Goal: Communication & Community: Connect with others

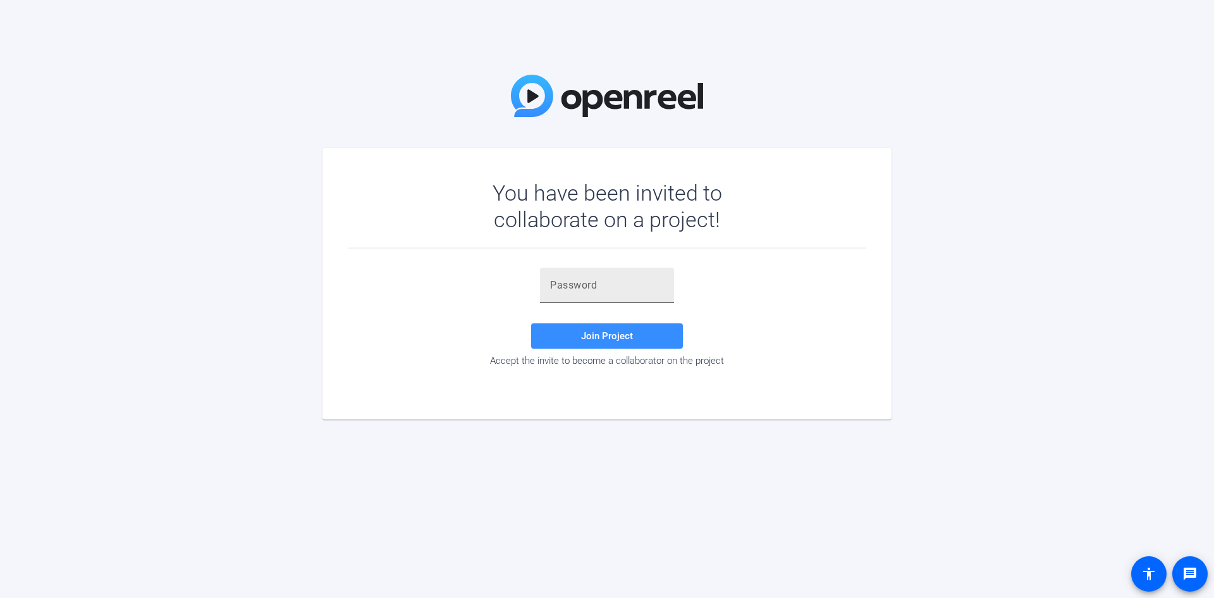
click at [663, 299] on div at bounding box center [607, 285] width 114 height 35
paste input "Lec}]i"
type input "Lec}]i"
click at [620, 333] on span "Join Project" at bounding box center [607, 335] width 52 height 11
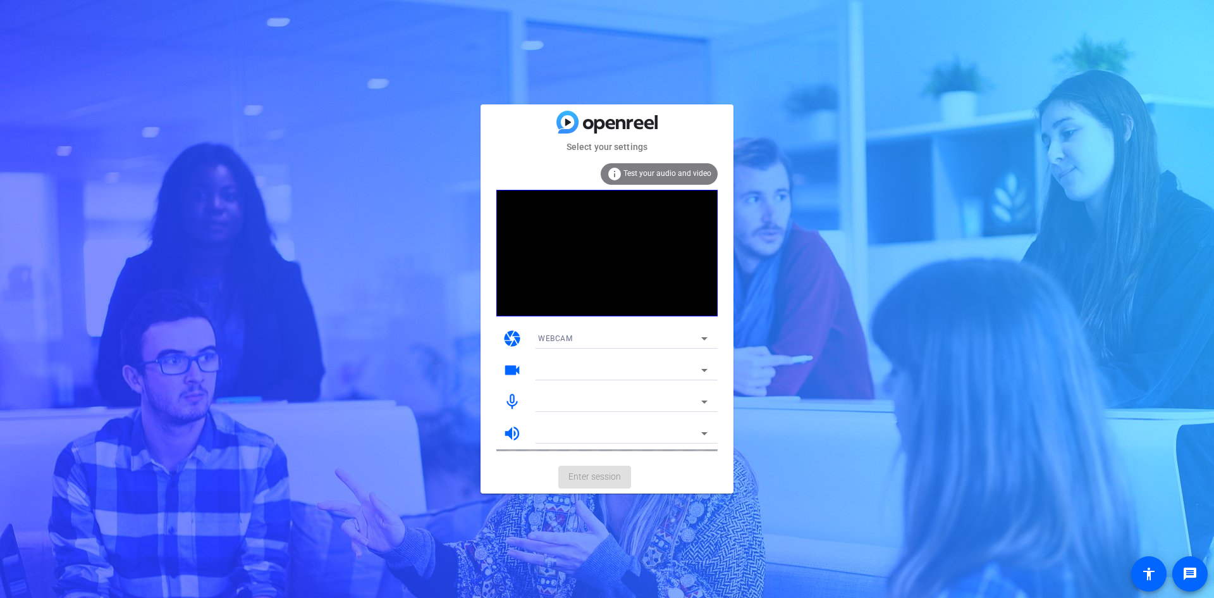
click at [601, 336] on div "WEBCAM" at bounding box center [619, 338] width 163 height 16
click at [593, 381] on mat-option "DESKTOP" at bounding box center [623, 384] width 190 height 20
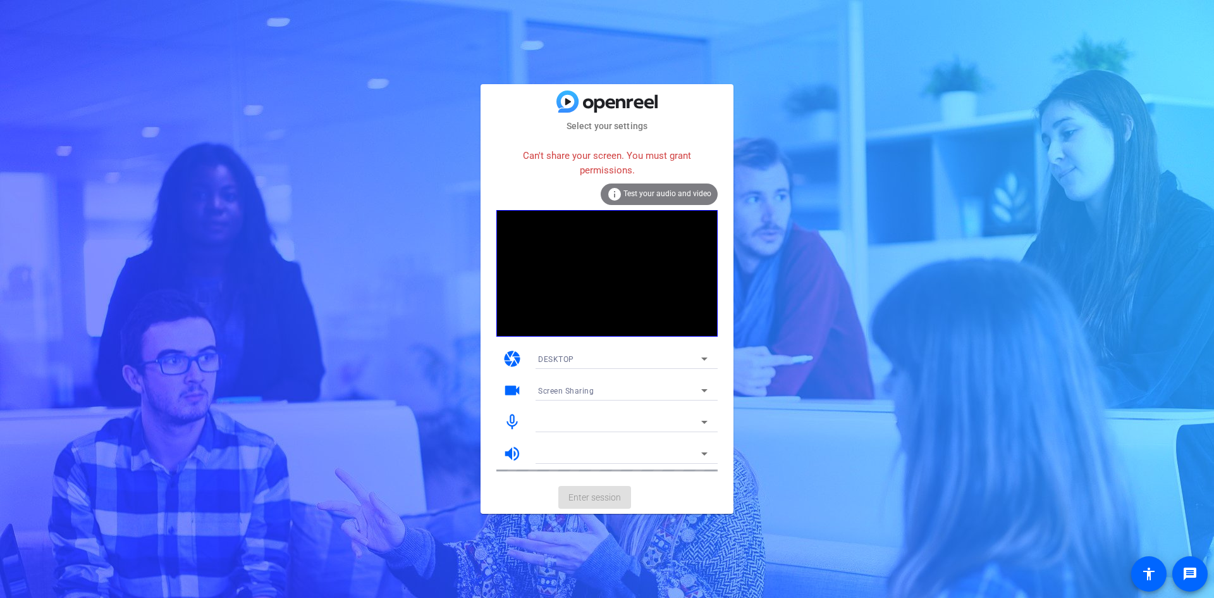
click at [689, 352] on div "DESKTOP" at bounding box center [619, 359] width 163 height 16
click at [607, 375] on mat-option "WEBCAM" at bounding box center [623, 384] width 190 height 20
click at [698, 383] on icon at bounding box center [704, 390] width 15 height 15
click at [698, 390] on icon at bounding box center [704, 390] width 15 height 15
click at [701, 392] on icon at bounding box center [704, 390] width 15 height 15
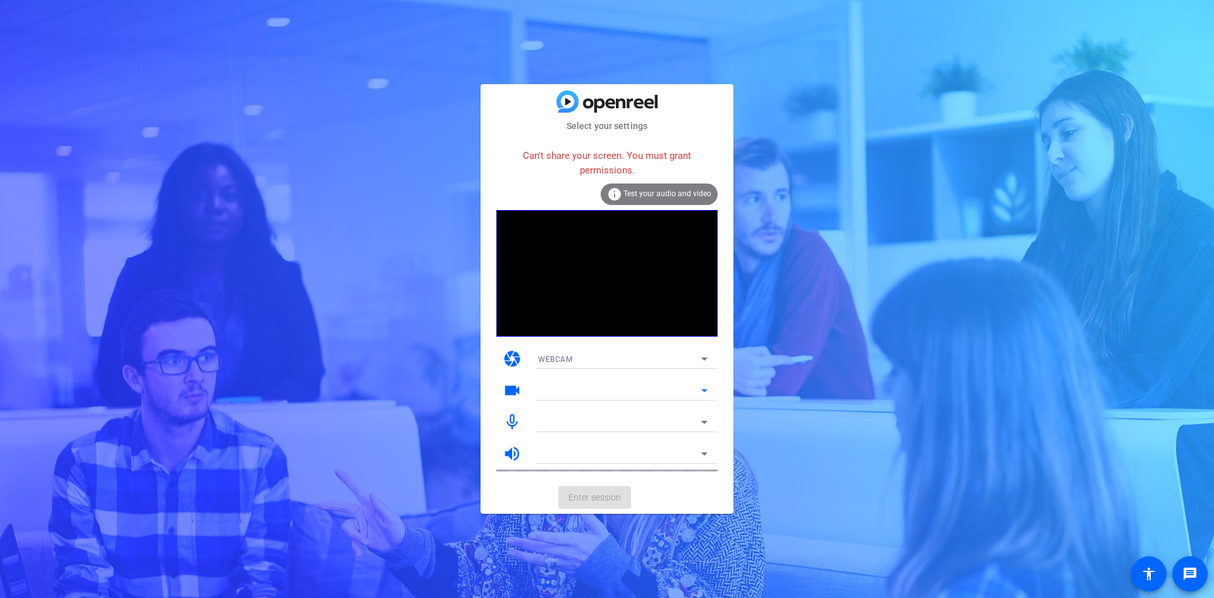
click at [644, 397] on div at bounding box center [619, 390] width 163 height 15
click at [588, 423] on div at bounding box center [619, 421] width 163 height 15
click at [660, 200] on div "info Test your audio and video" at bounding box center [659, 194] width 117 height 22
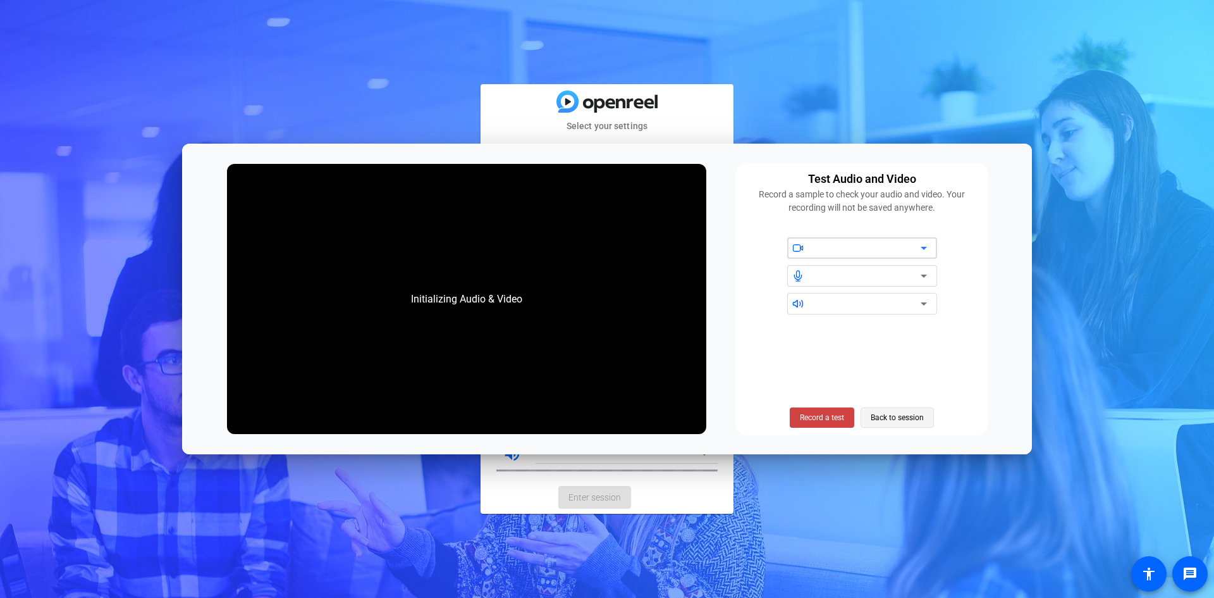
click at [899, 419] on span "Back to session" at bounding box center [897, 417] width 53 height 24
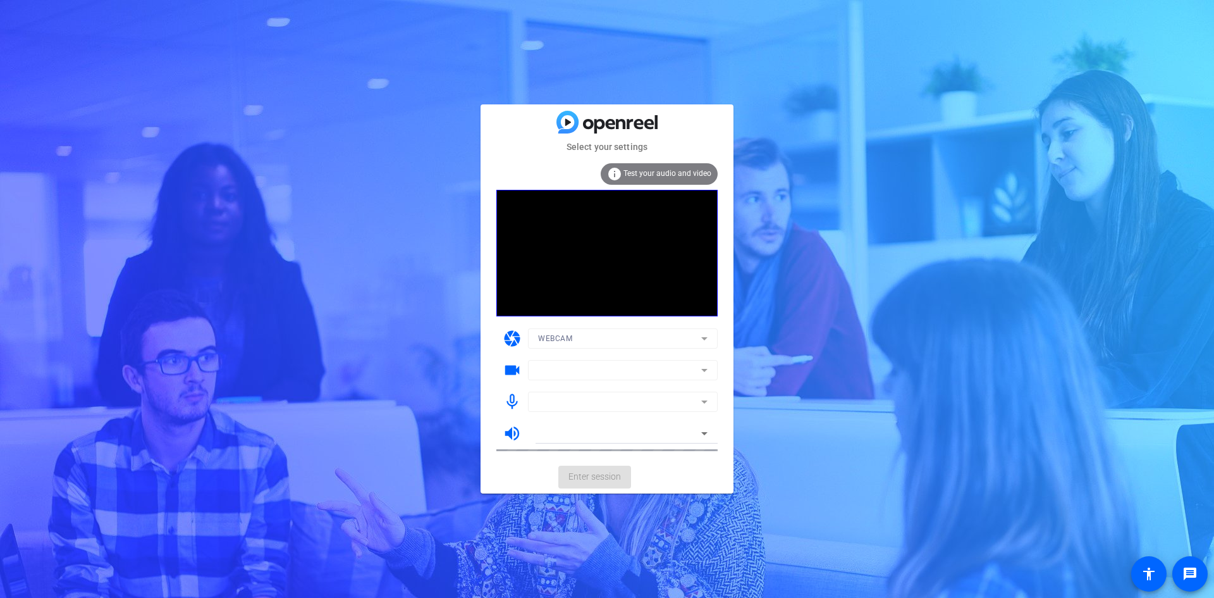
click at [621, 365] on mat-form-field at bounding box center [623, 370] width 190 height 20
click at [708, 402] on mat-form-field at bounding box center [623, 402] width 190 height 20
click at [704, 404] on mat-form-field at bounding box center [623, 402] width 190 height 20
click at [609, 432] on div at bounding box center [619, 433] width 163 height 15
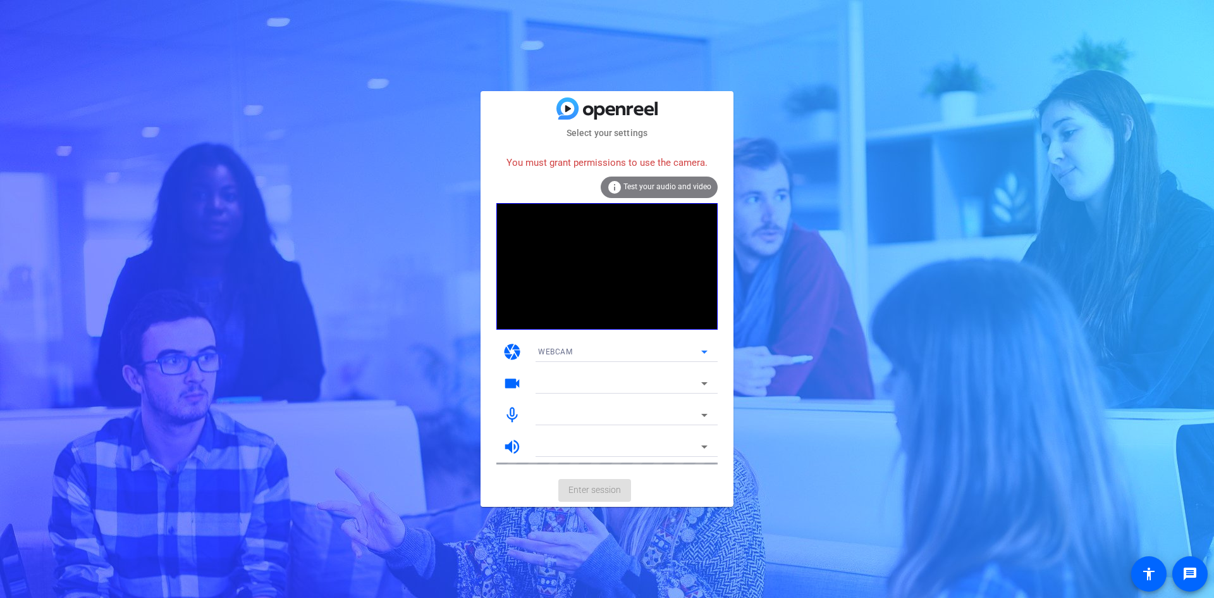
click at [698, 347] on icon at bounding box center [704, 351] width 15 height 15
click at [698, 347] on div at bounding box center [607, 299] width 1214 height 598
click at [590, 382] on div at bounding box center [619, 383] width 163 height 15
click at [701, 386] on icon at bounding box center [704, 383] width 15 height 15
click at [689, 414] on div at bounding box center [619, 414] width 163 height 15
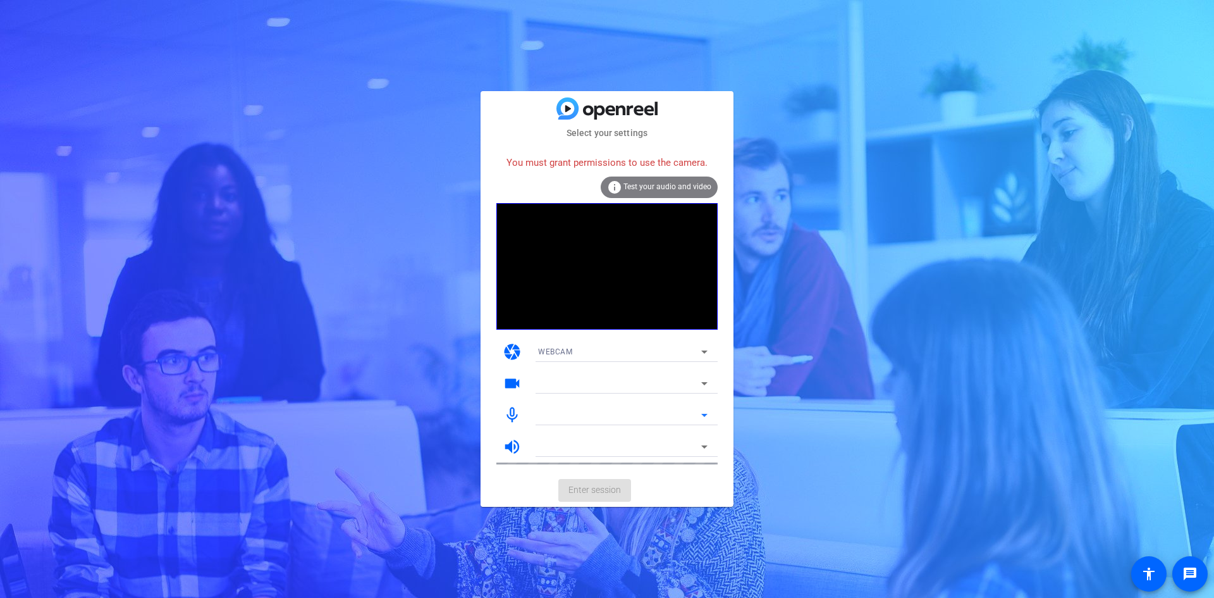
click at [707, 416] on icon at bounding box center [704, 414] width 15 height 15
click at [700, 447] on icon at bounding box center [704, 446] width 15 height 15
click at [701, 447] on icon at bounding box center [704, 446] width 15 height 15
click at [983, 190] on div "Select your settings You must grant permissions to use the camera. info Test yo…" at bounding box center [607, 299] width 1214 height 598
click at [703, 345] on icon at bounding box center [704, 351] width 15 height 15
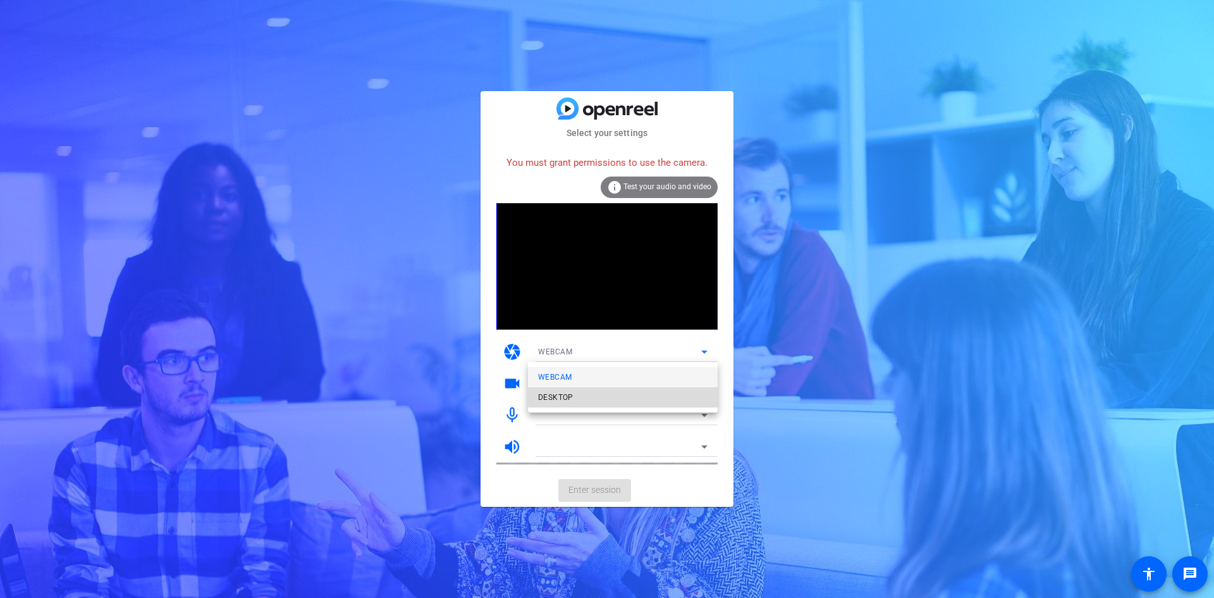
click at [631, 393] on mat-option "DESKTOP" at bounding box center [623, 397] width 190 height 20
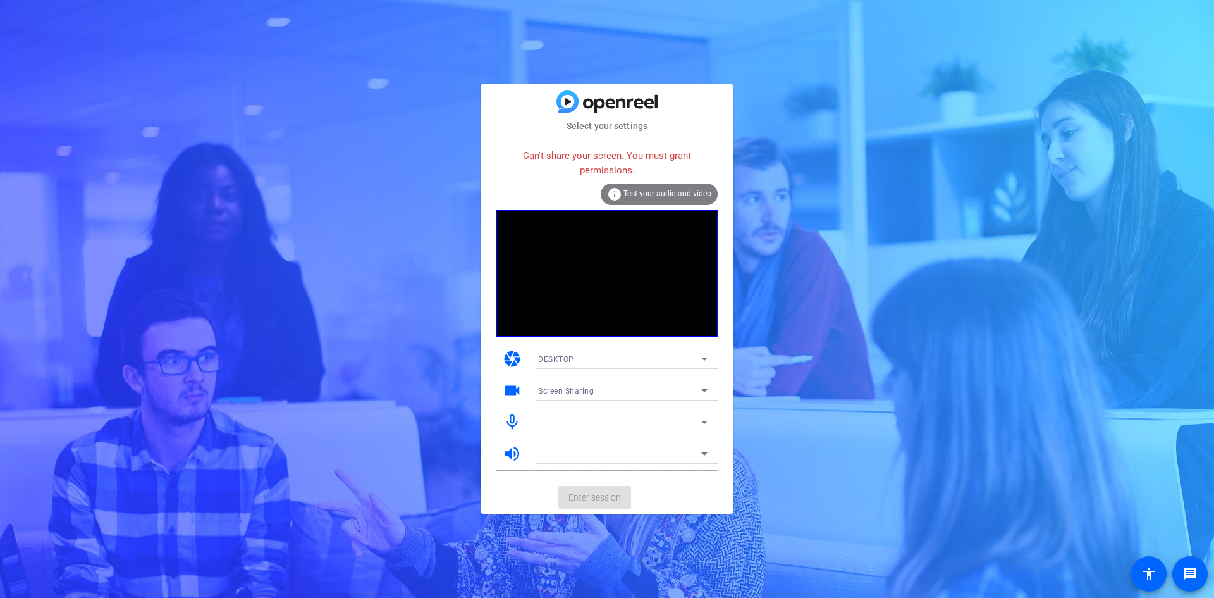
click at [671, 197] on span "Test your audio and video" at bounding box center [668, 193] width 88 height 9
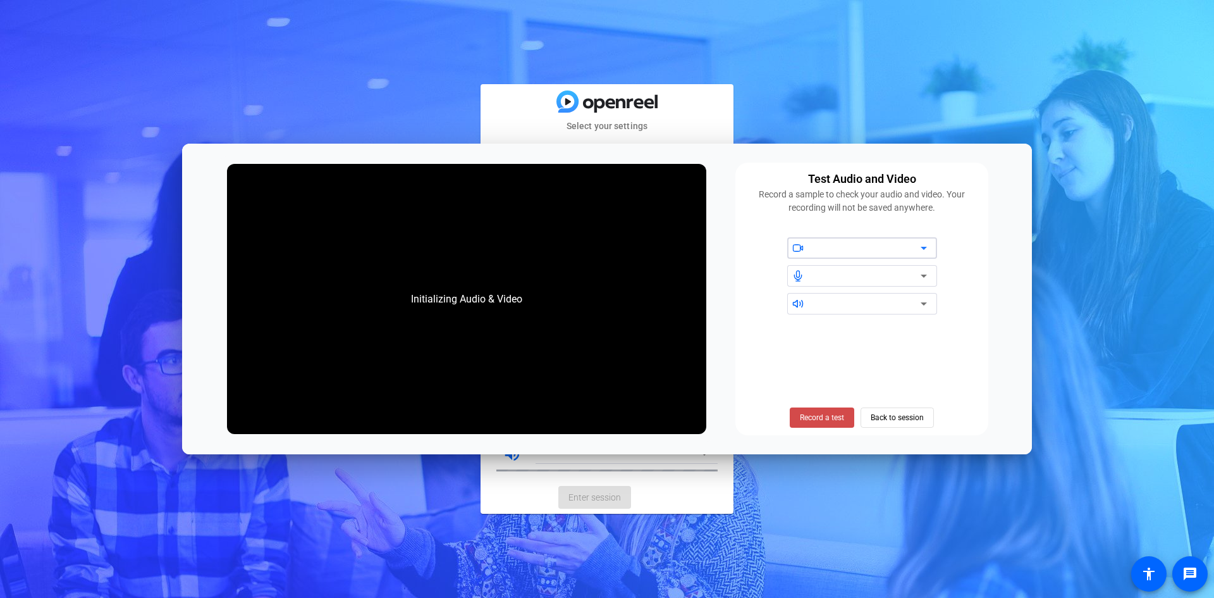
click at [824, 412] on span "Record a test" at bounding box center [822, 417] width 44 height 11
click at [924, 245] on icon at bounding box center [924, 247] width 15 height 15
click at [923, 247] on icon at bounding box center [924, 247] width 15 height 15
click at [889, 243] on div at bounding box center [867, 247] width 108 height 15
click at [925, 247] on icon at bounding box center [924, 247] width 15 height 15
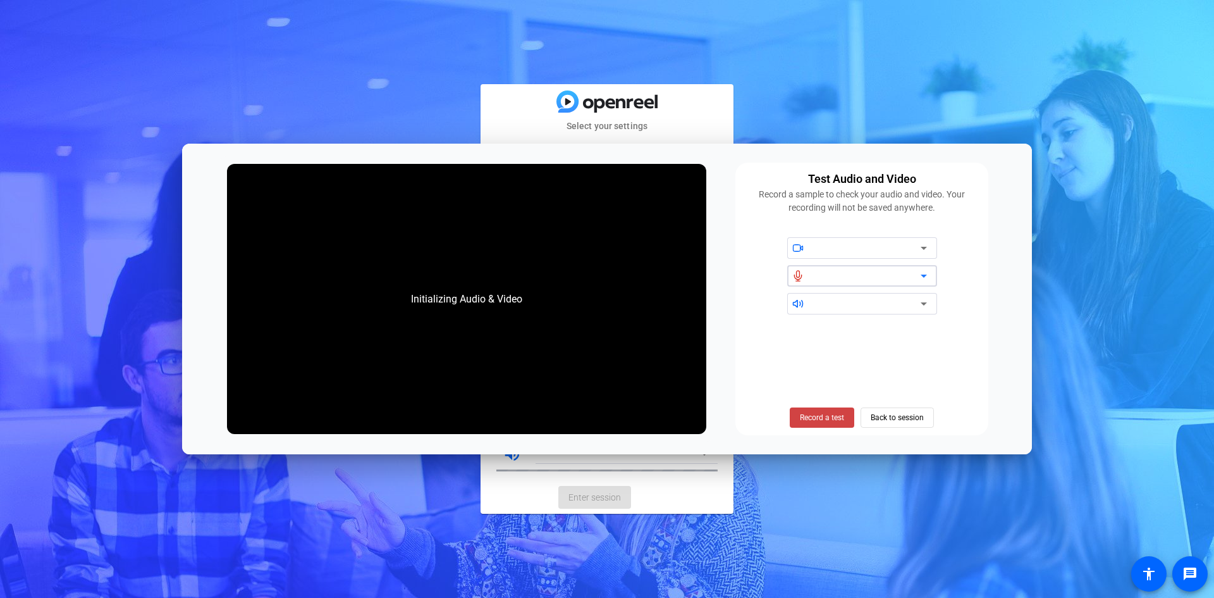
click at [928, 278] on icon at bounding box center [924, 275] width 15 height 15
click at [925, 301] on icon at bounding box center [924, 303] width 15 height 15
click at [926, 273] on icon at bounding box center [924, 275] width 15 height 15
click at [907, 426] on span "Back to session" at bounding box center [897, 417] width 53 height 24
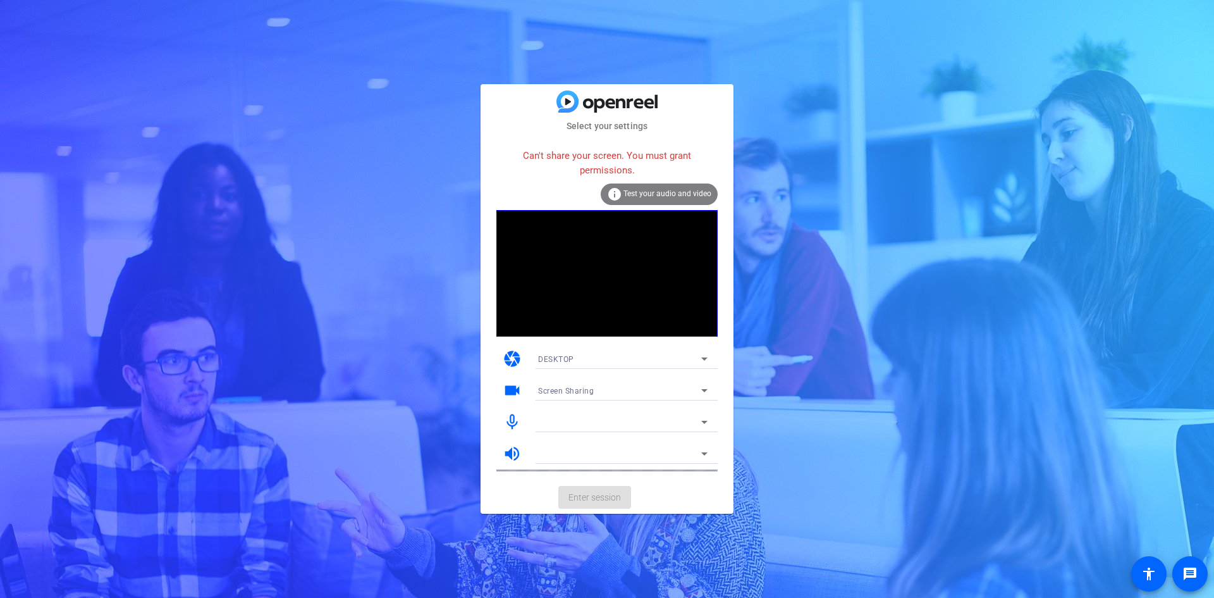
click at [636, 191] on span "Test your audio and video" at bounding box center [668, 193] width 88 height 9
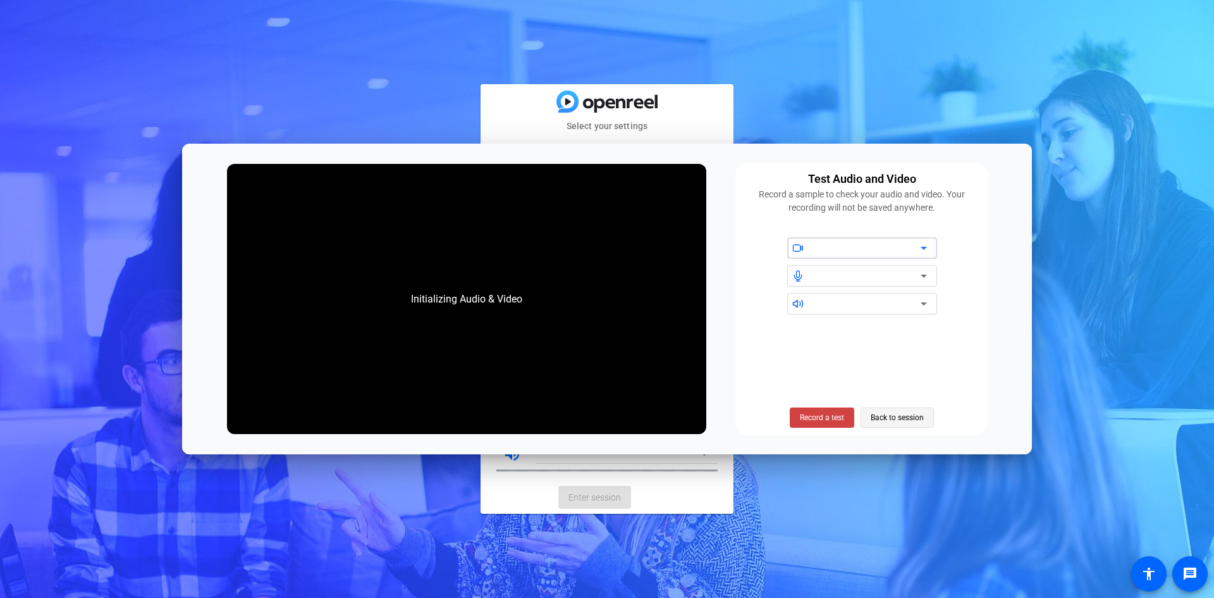
click at [898, 421] on span "Back to session" at bounding box center [897, 417] width 53 height 24
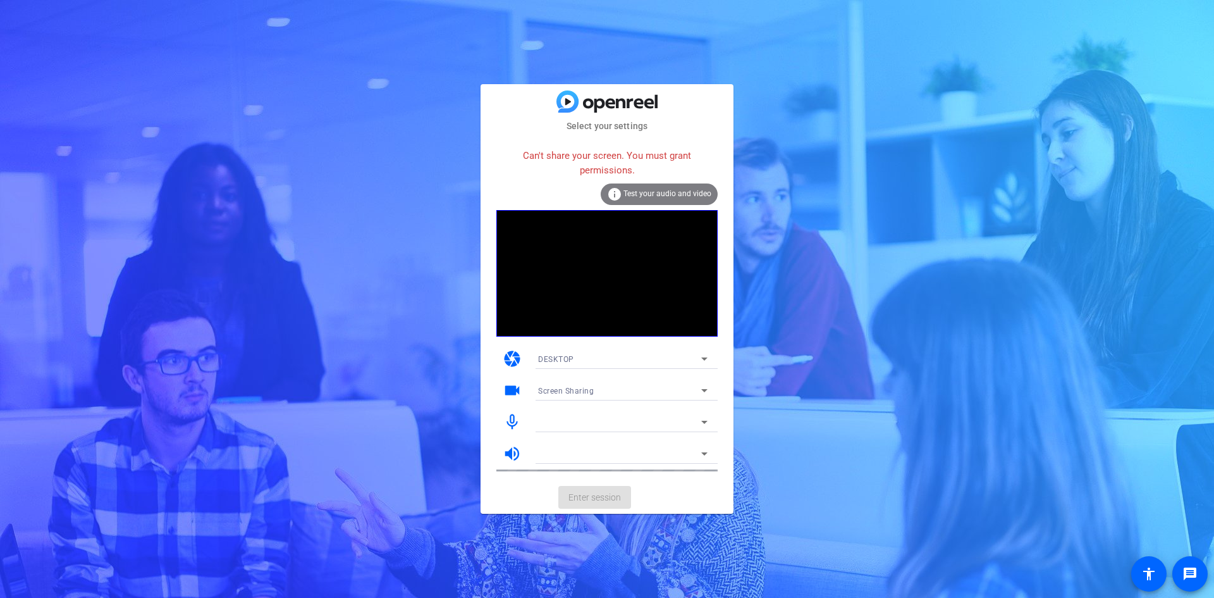
click at [604, 495] on mat-card-actions "Enter session" at bounding box center [607, 497] width 253 height 33
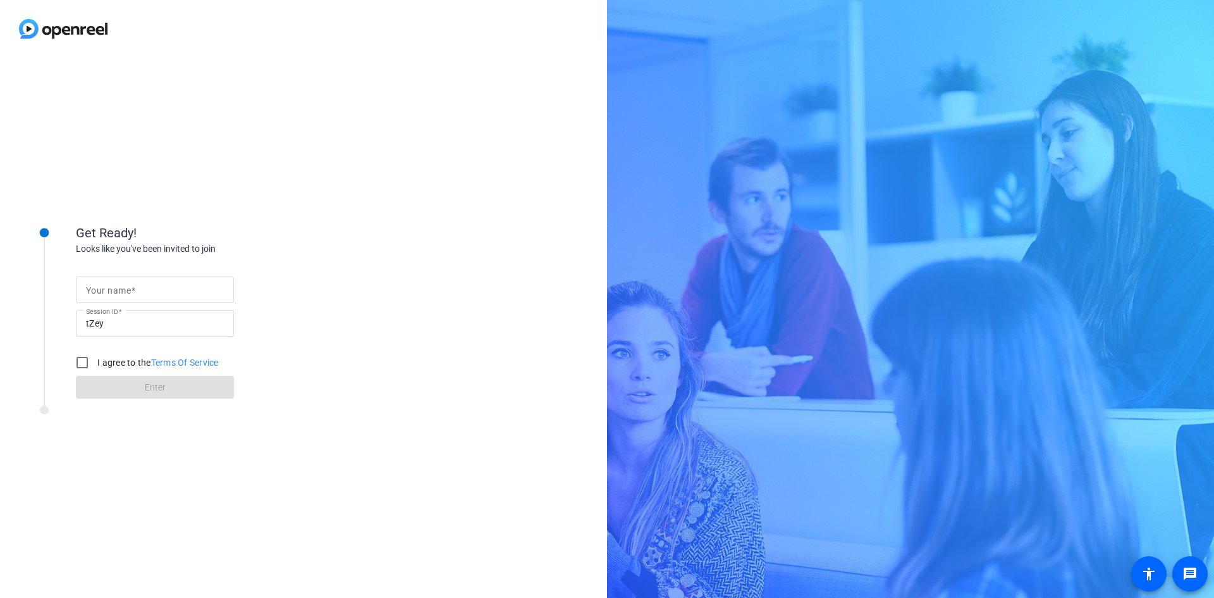
click at [187, 287] on input "Your name" at bounding box center [155, 289] width 138 height 15
type input "[PERSON_NAME]"
drag, startPoint x: 76, startPoint y: 361, endPoint x: 85, endPoint y: 361, distance: 8.9
click at [77, 360] on input "I agree to the Terms Of Service" at bounding box center [82, 362] width 25 height 25
checkbox input "true"
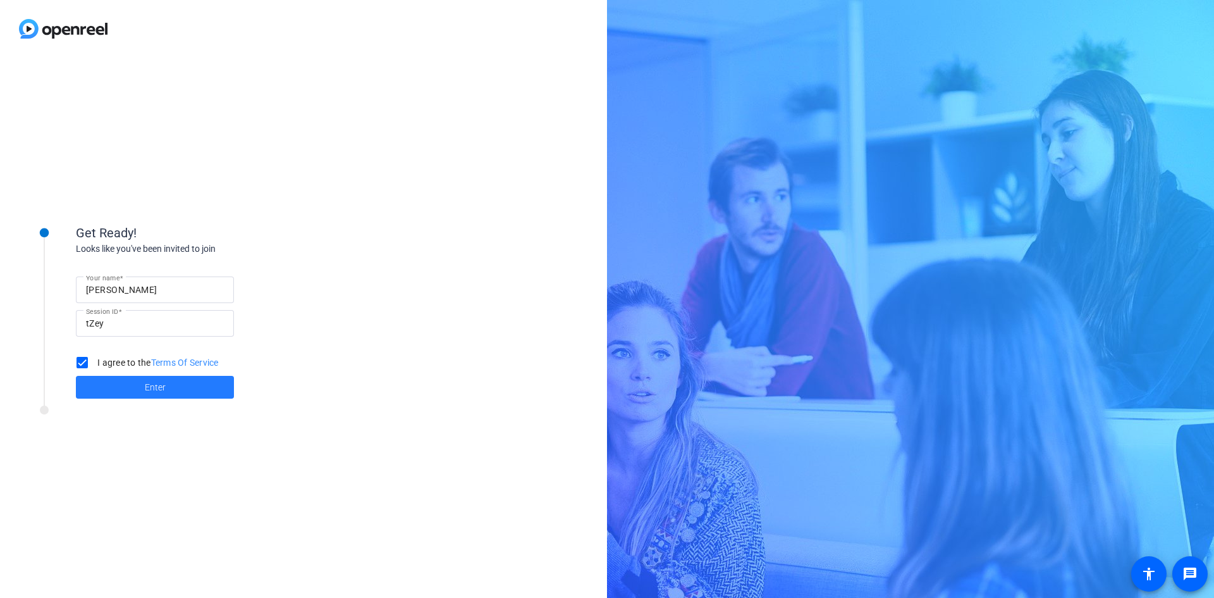
click at [154, 387] on span "Enter" at bounding box center [155, 387] width 21 height 13
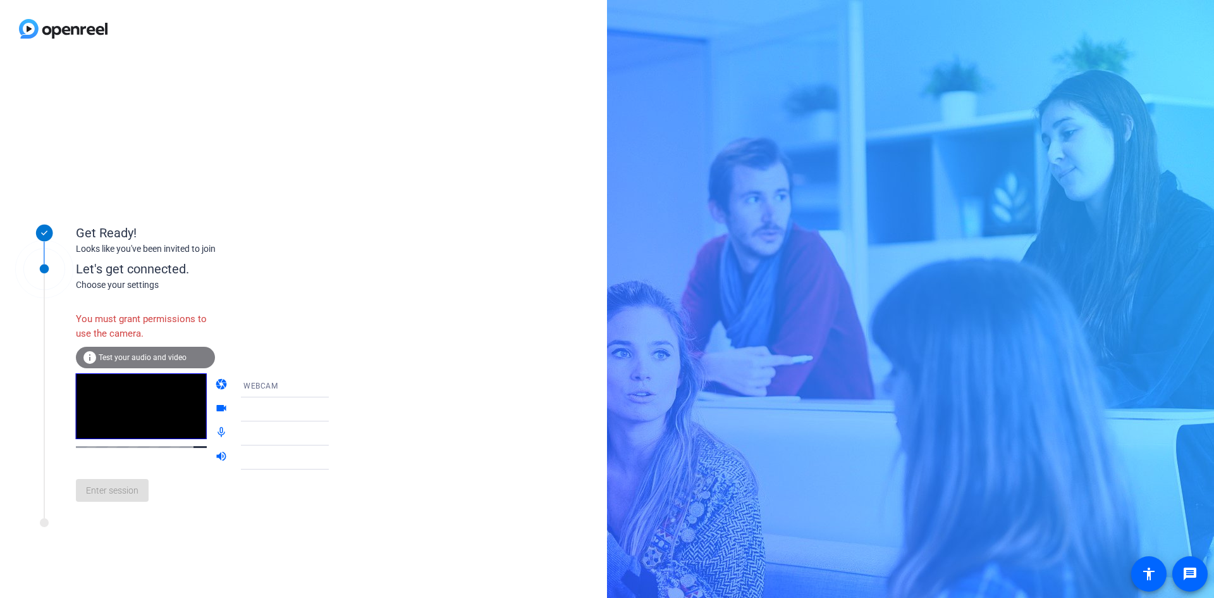
click at [334, 383] on icon at bounding box center [341, 385] width 15 height 15
click at [271, 433] on mat-option "DESKTOP" at bounding box center [275, 435] width 108 height 25
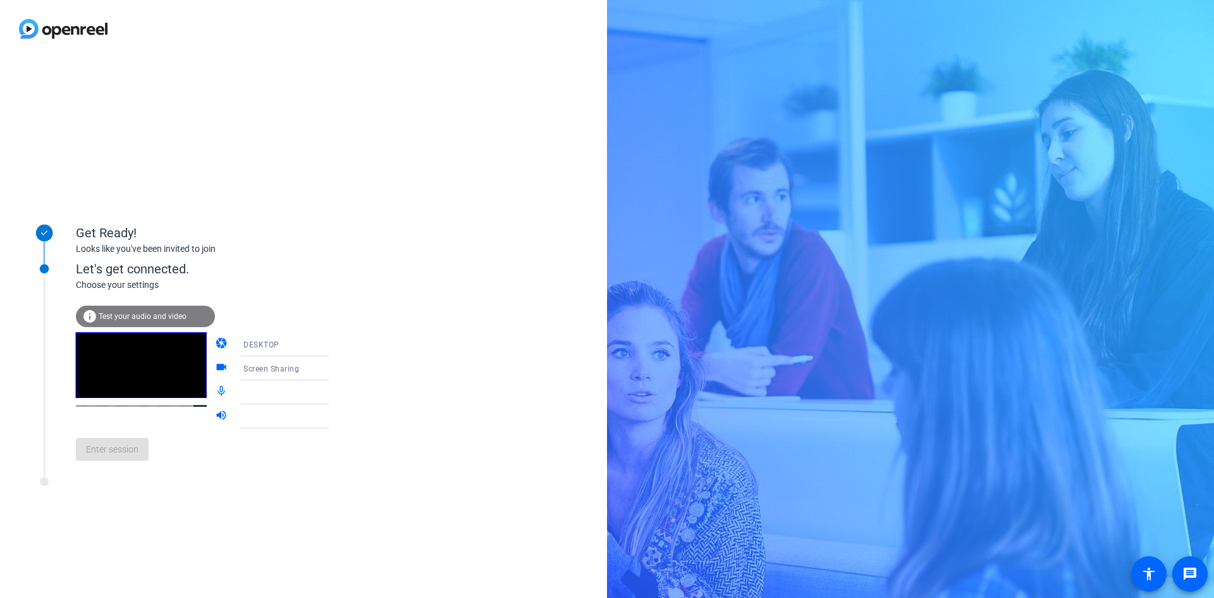
click at [334, 371] on icon at bounding box center [341, 368] width 15 height 15
click at [319, 371] on div at bounding box center [607, 299] width 1214 height 598
click at [334, 395] on icon at bounding box center [341, 392] width 15 height 15
click at [334, 390] on icon at bounding box center [341, 392] width 15 height 15
click at [233, 381] on div at bounding box center [293, 392] width 121 height 24
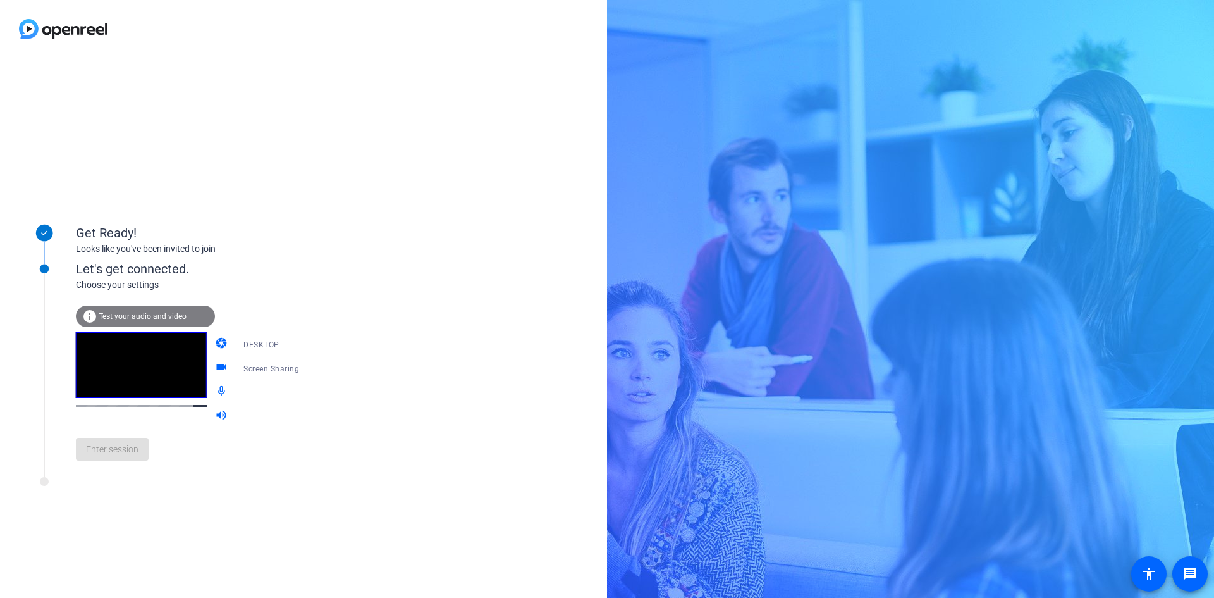
click at [244, 395] on div at bounding box center [291, 392] width 94 height 15
click at [338, 392] on icon at bounding box center [341, 392] width 6 height 3
click at [259, 417] on div at bounding box center [291, 416] width 94 height 15
click at [334, 416] on icon at bounding box center [341, 416] width 15 height 15
click at [152, 317] on span "Test your audio and video" at bounding box center [143, 316] width 88 height 9
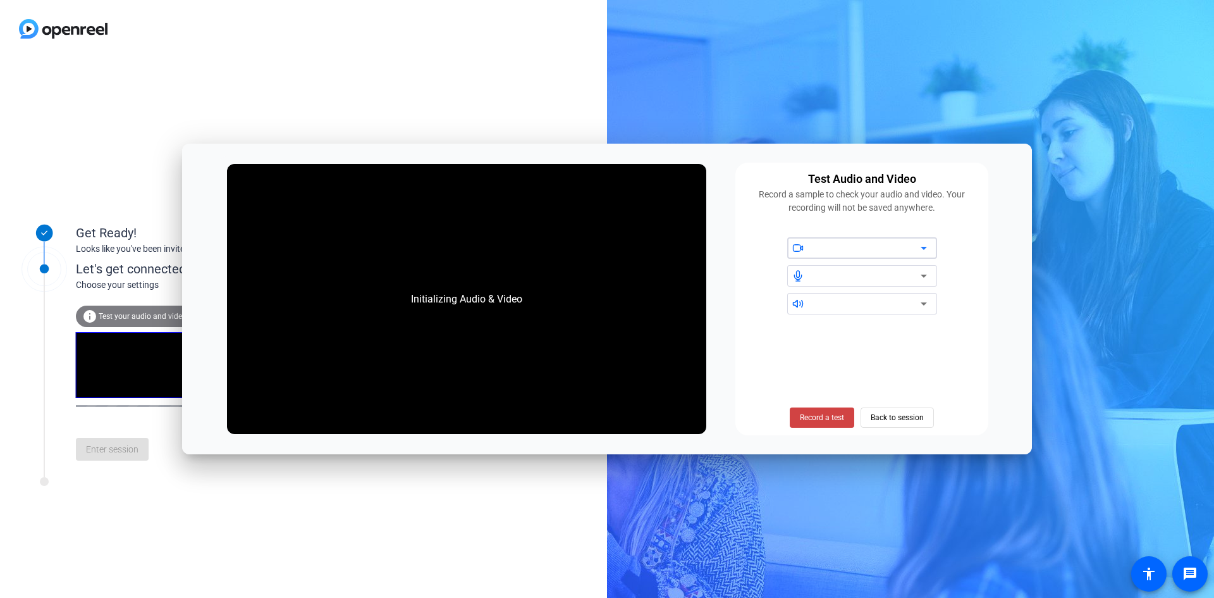
click at [916, 275] on div at bounding box center [870, 275] width 114 height 15
click at [918, 272] on icon at bounding box center [924, 275] width 15 height 15
click at [920, 246] on icon at bounding box center [924, 247] width 15 height 15
click at [922, 305] on icon at bounding box center [924, 303] width 15 height 15
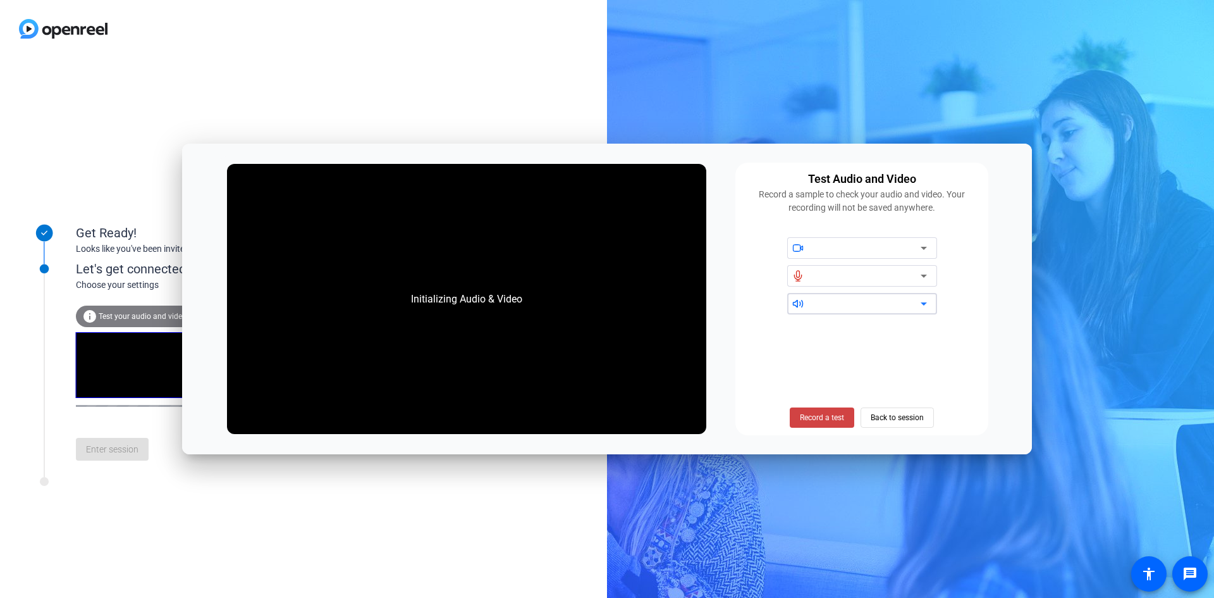
click at [922, 305] on icon at bounding box center [924, 303] width 15 height 15
click at [887, 422] on span "Back to session" at bounding box center [897, 417] width 53 height 24
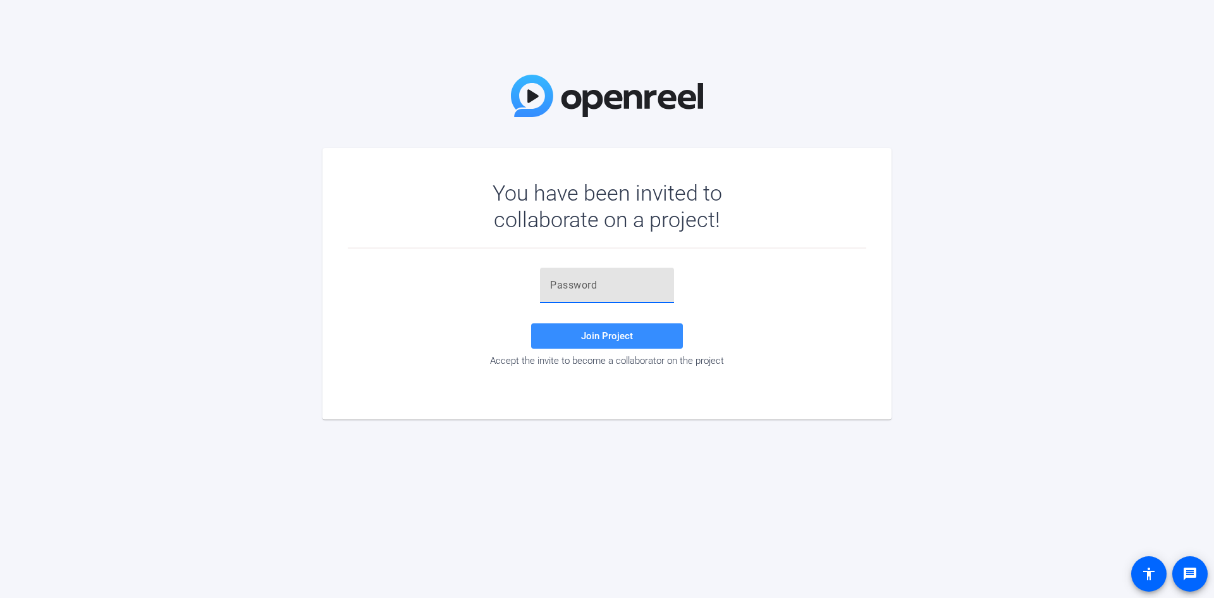
click at [601, 278] on input "text" at bounding box center [607, 285] width 114 height 15
paste input "Lec}]i"
type input "Lec}]i"
click at [612, 338] on span "Join Project" at bounding box center [607, 335] width 52 height 11
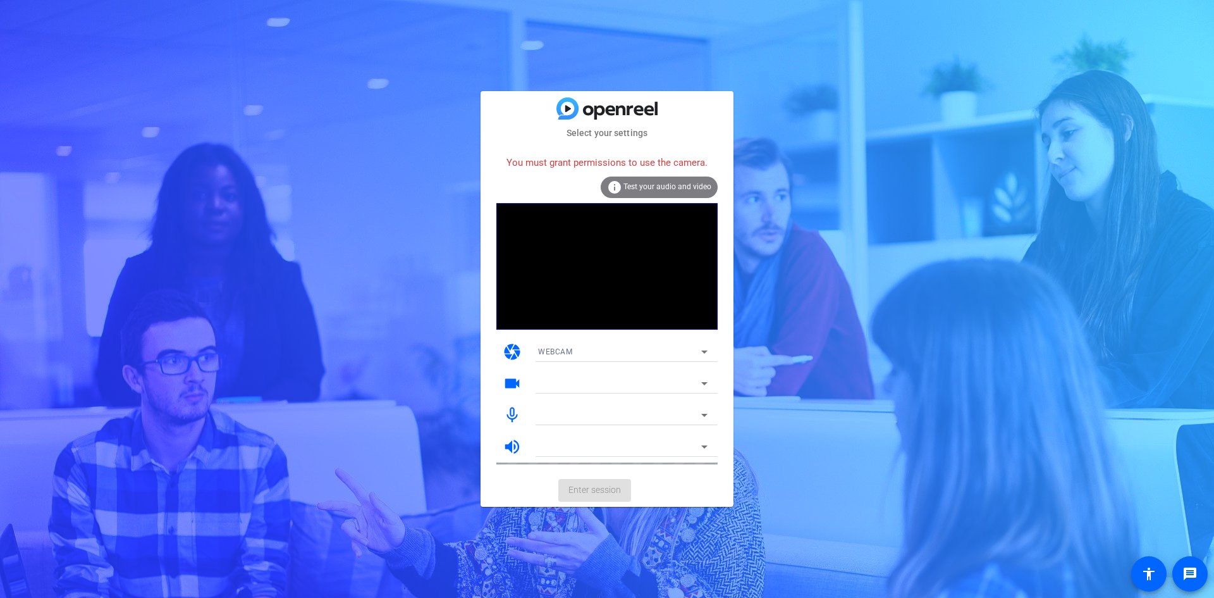
click at [655, 165] on div "You must grant permissions to use the camera." at bounding box center [607, 162] width 221 height 27
click at [706, 381] on icon at bounding box center [704, 383] width 15 height 15
click at [672, 385] on div at bounding box center [619, 383] width 163 height 15
click at [701, 385] on icon at bounding box center [704, 383] width 15 height 15
click at [697, 385] on icon at bounding box center [704, 383] width 15 height 15
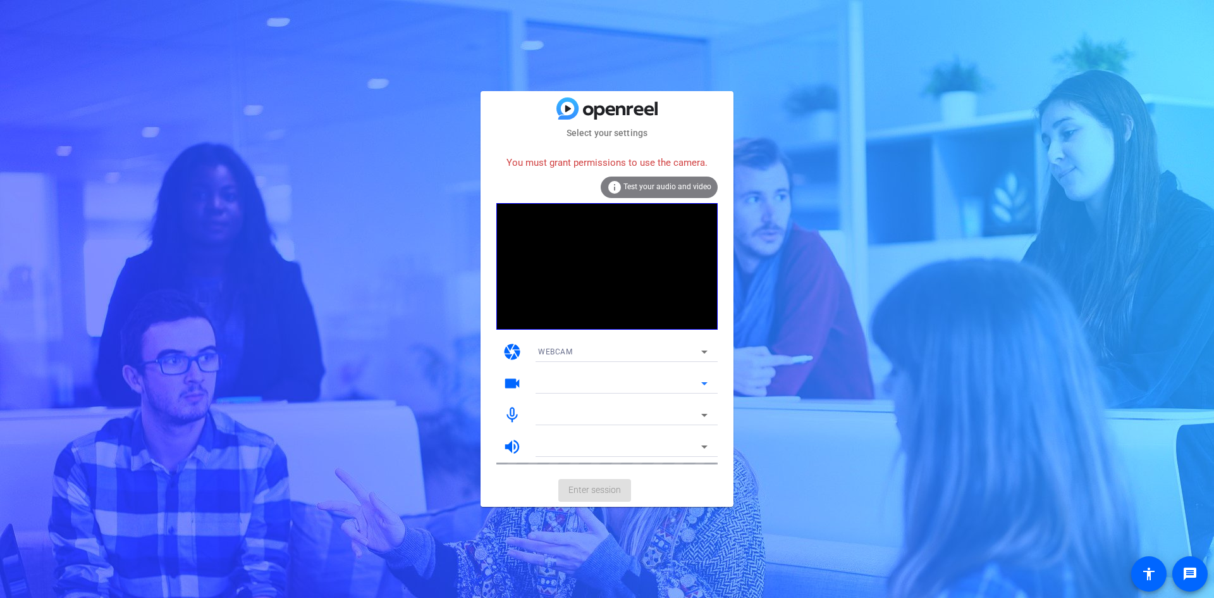
click at [697, 385] on icon at bounding box center [704, 383] width 15 height 15
click at [703, 411] on icon at bounding box center [704, 414] width 15 height 15
click at [703, 412] on icon at bounding box center [704, 414] width 15 height 15
drag, startPoint x: 1143, startPoint y: 448, endPoint x: 1201, endPoint y: 483, distance: 67.3
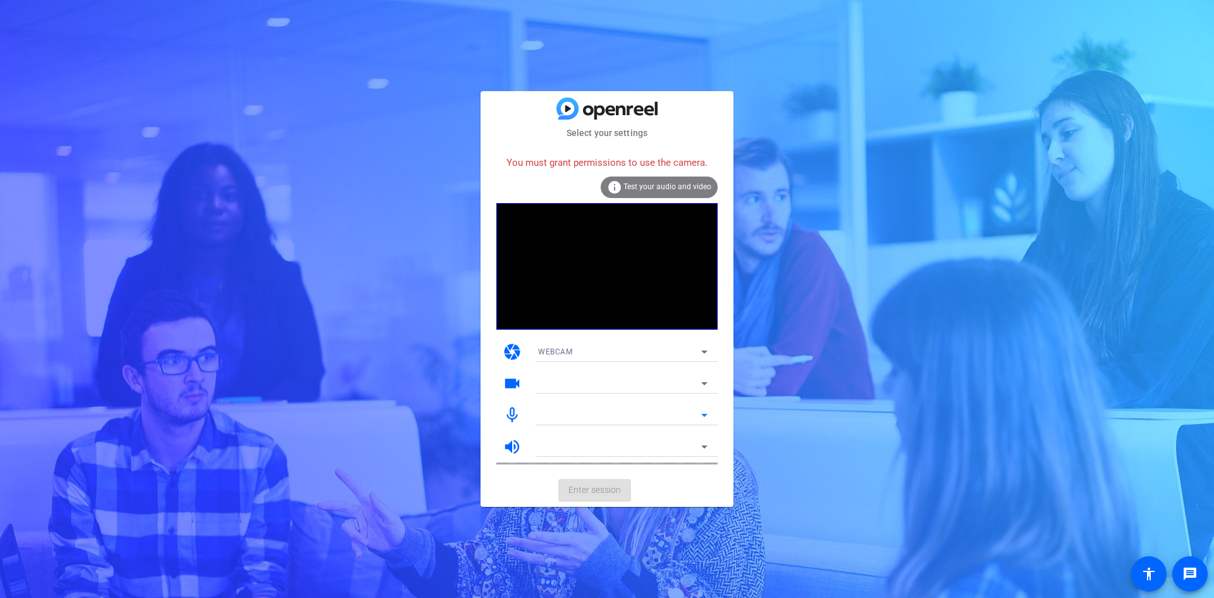
click at [1143, 448] on div "Select your settings You must grant permissions to use the camera. info Test yo…" at bounding box center [607, 299] width 1214 height 598
click at [1132, 271] on div "Select your settings You must grant permissions to use the camera. info Test yo…" at bounding box center [607, 299] width 1214 height 598
click at [710, 350] on icon at bounding box center [704, 351] width 15 height 15
click at [611, 392] on mat-option "DESKTOP" at bounding box center [623, 397] width 190 height 20
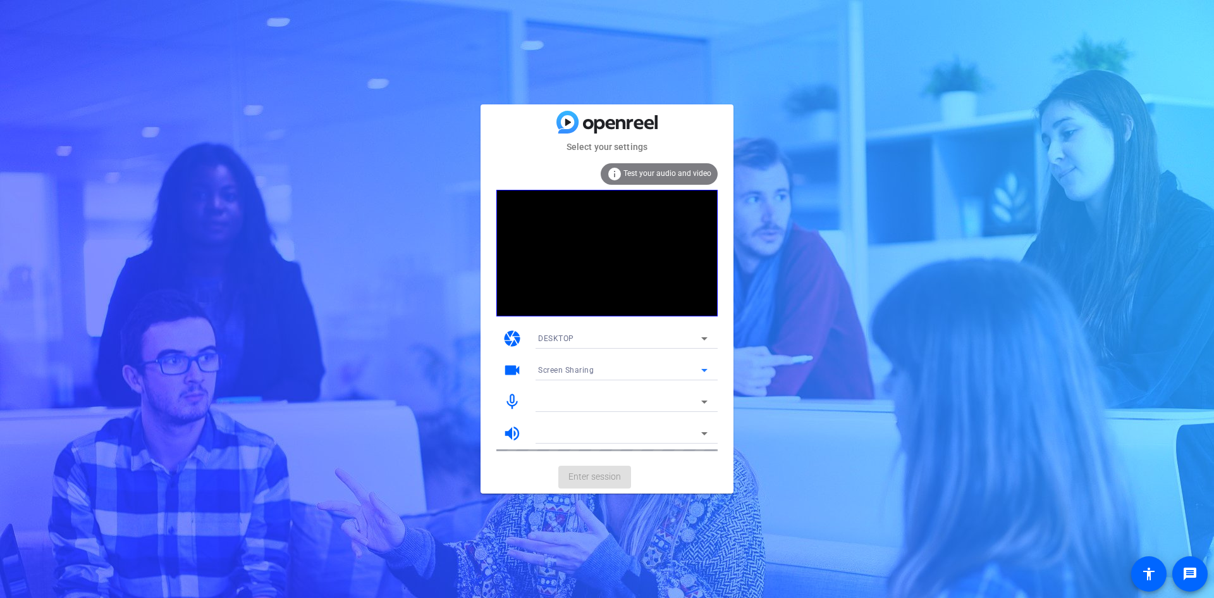
click at [703, 369] on icon at bounding box center [704, 370] width 6 height 3
click at [590, 391] on span "Screen Sharing" at bounding box center [565, 395] width 54 height 15
click at [701, 403] on icon at bounding box center [704, 401] width 15 height 15
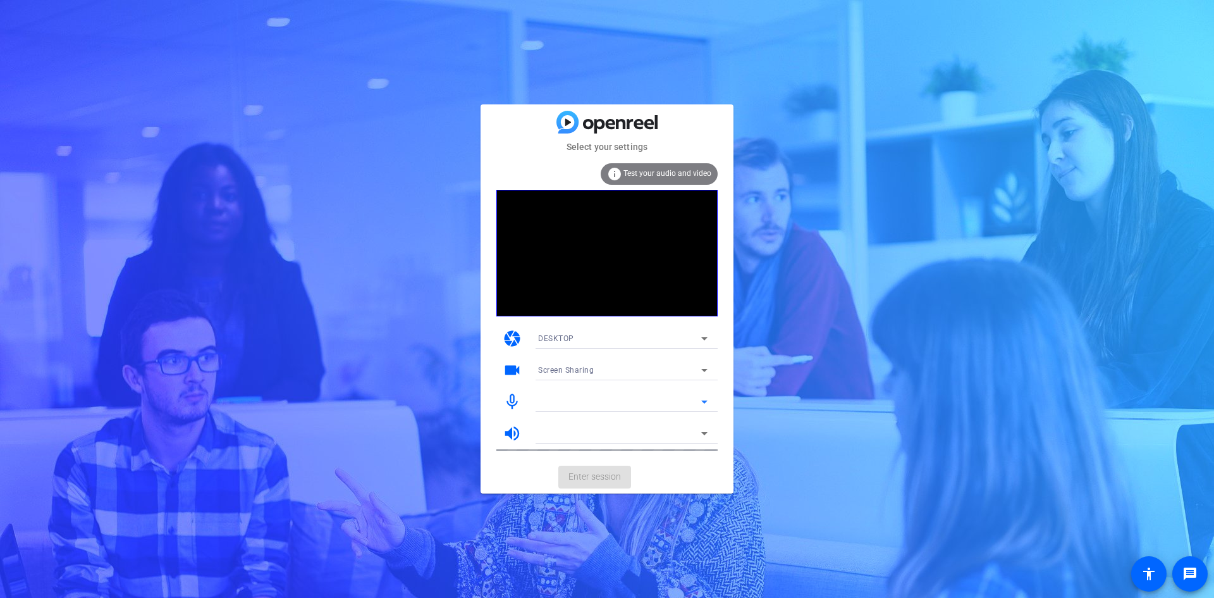
click at [708, 400] on icon at bounding box center [704, 401] width 15 height 15
click at [696, 435] on div at bounding box center [619, 433] width 163 height 15
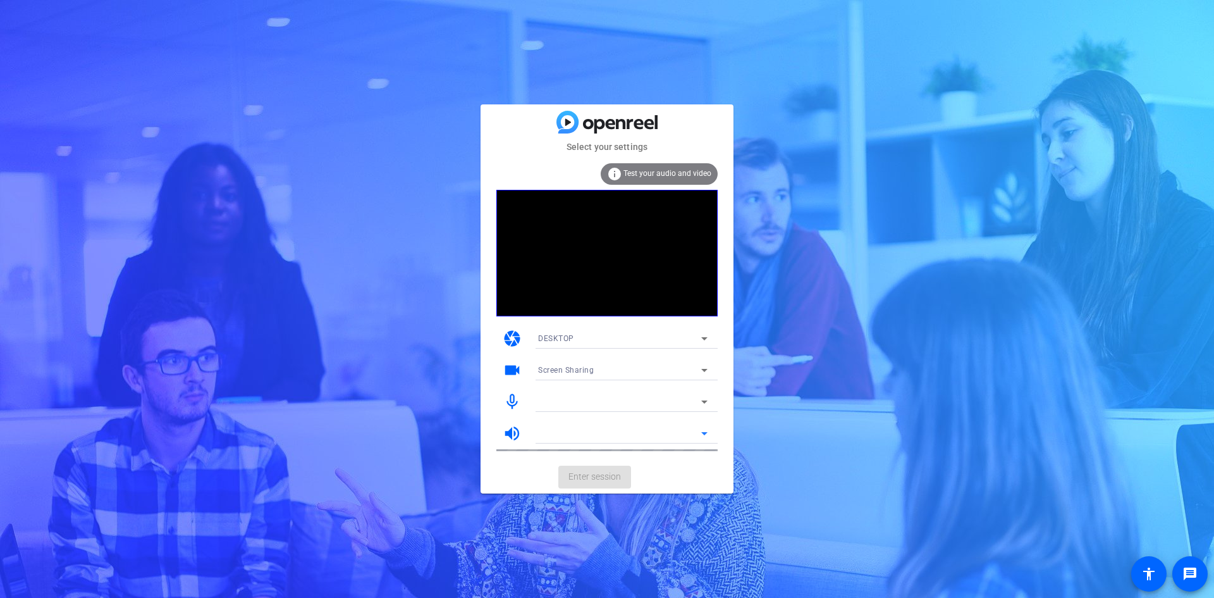
click at [705, 433] on icon at bounding box center [704, 433] width 6 height 3
click at [703, 432] on icon at bounding box center [704, 433] width 15 height 15
click at [714, 369] on div "Screen Sharing" at bounding box center [623, 370] width 190 height 20
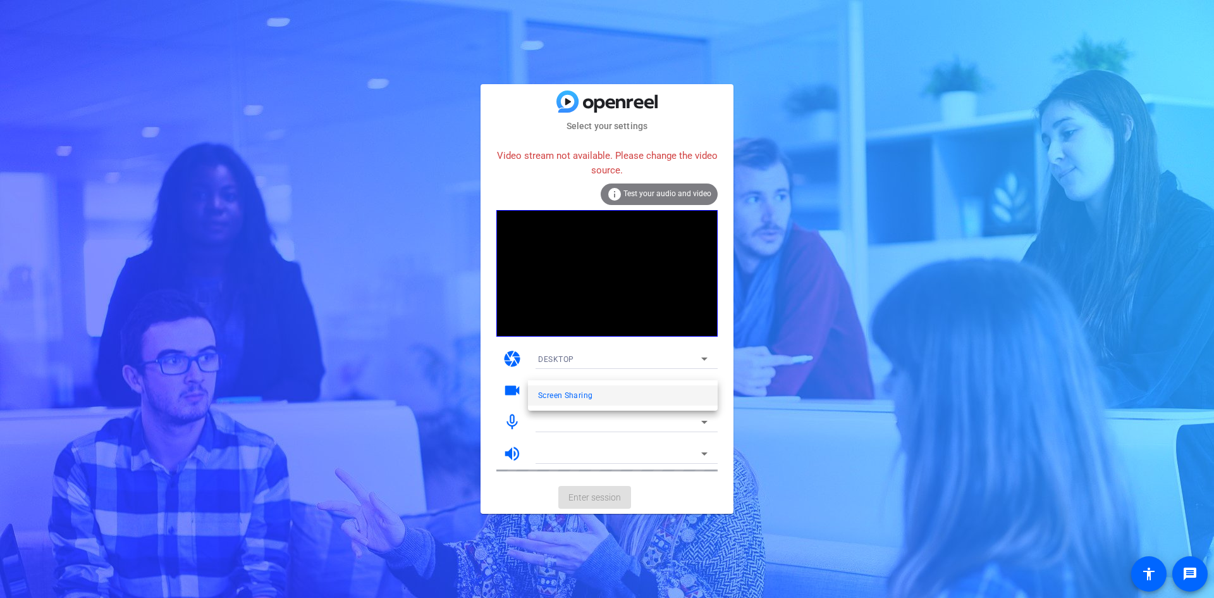
click at [700, 390] on mat-option "Screen Sharing" at bounding box center [623, 395] width 190 height 20
click at [708, 355] on icon at bounding box center [704, 358] width 15 height 15
click at [708, 355] on div at bounding box center [607, 299] width 1214 height 598
click at [692, 362] on div "DESKTOP" at bounding box center [619, 359] width 163 height 16
click at [637, 376] on mat-option "WEBCAM" at bounding box center [623, 384] width 190 height 20
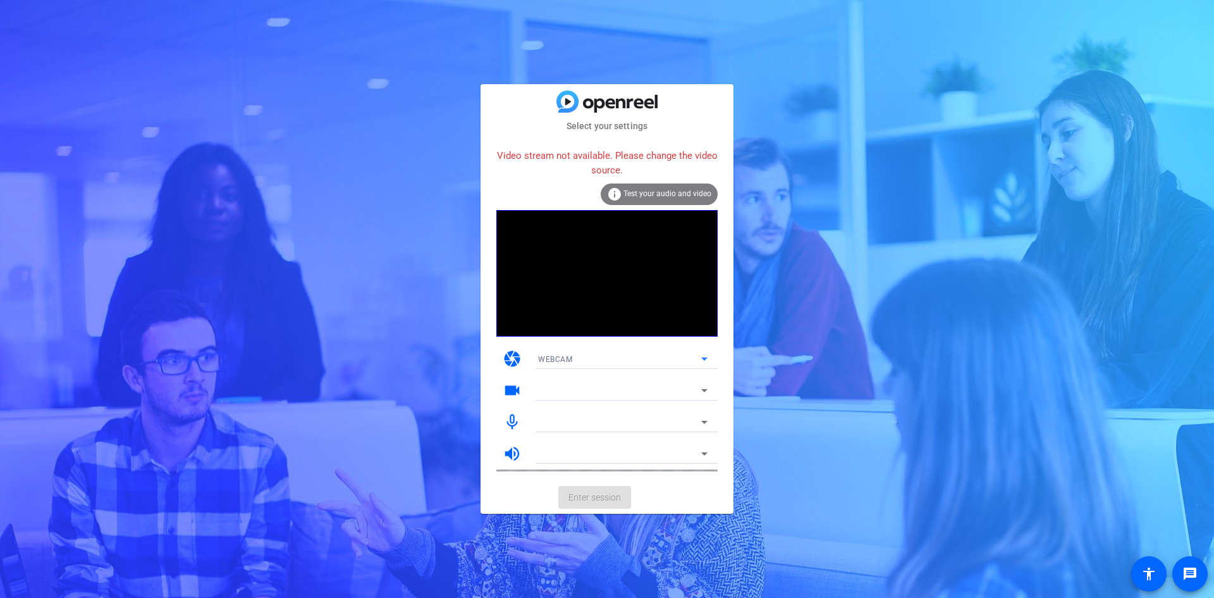
click at [749, 359] on div "Select your settings Video stream not available. Please change the video source…" at bounding box center [607, 299] width 1214 height 598
click at [703, 361] on icon at bounding box center [704, 358] width 15 height 15
click at [782, 386] on div at bounding box center [607, 299] width 1214 height 598
click at [702, 388] on icon at bounding box center [704, 390] width 15 height 15
click at [705, 389] on icon at bounding box center [704, 390] width 15 height 15
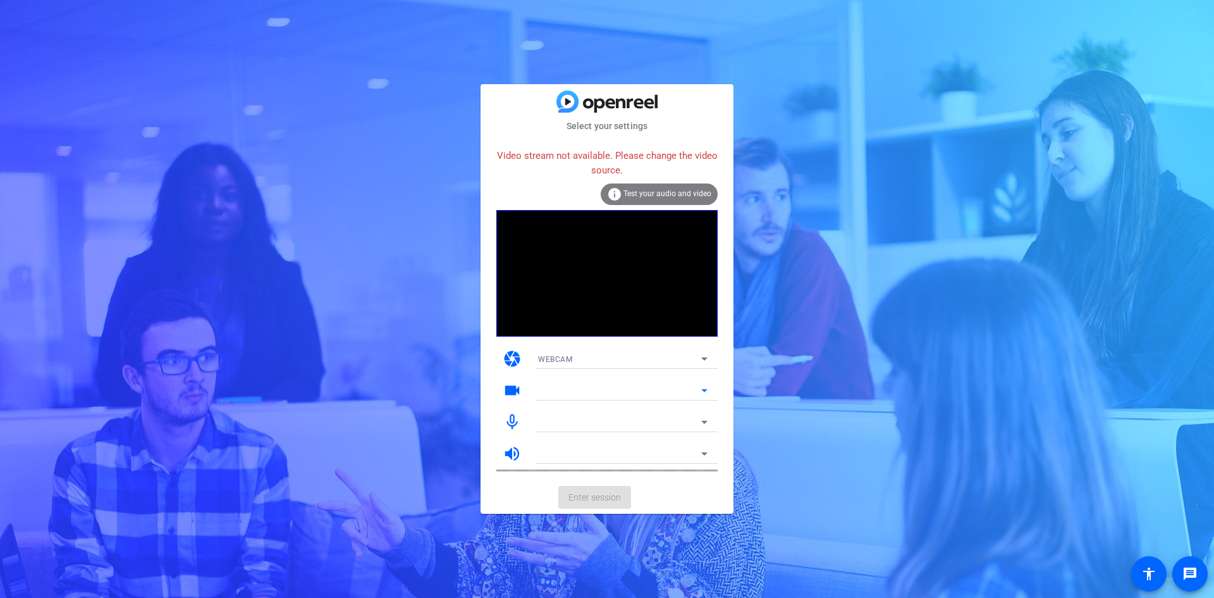
click at [705, 389] on icon at bounding box center [704, 390] width 15 height 15
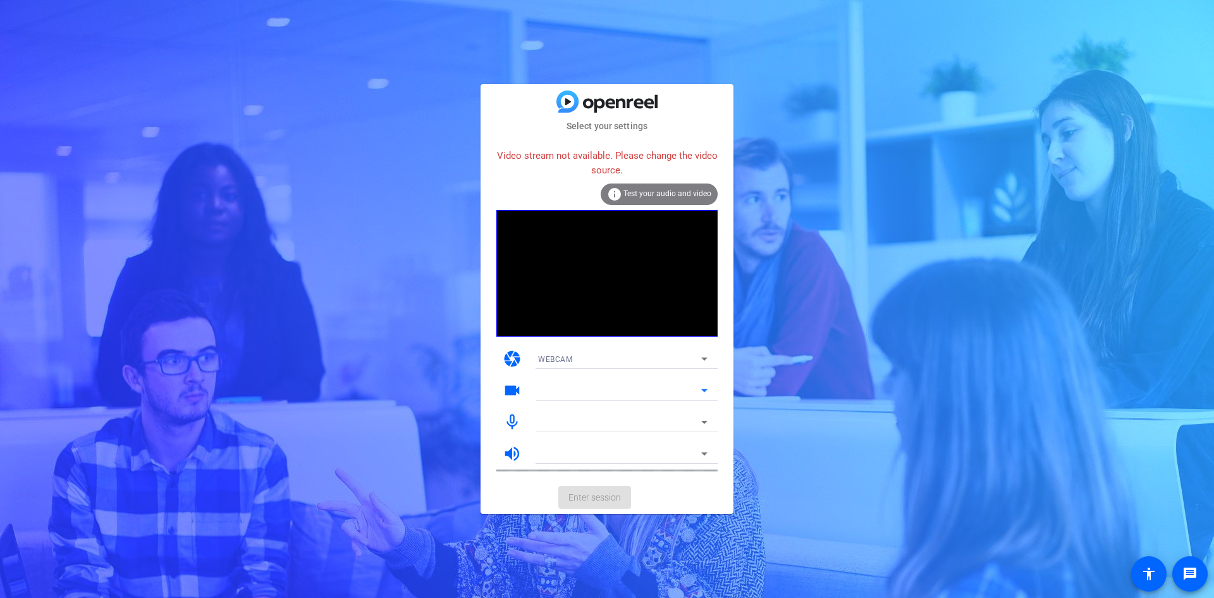
click at [705, 389] on icon at bounding box center [704, 390] width 15 height 15
click at [696, 420] on div at bounding box center [619, 421] width 163 height 15
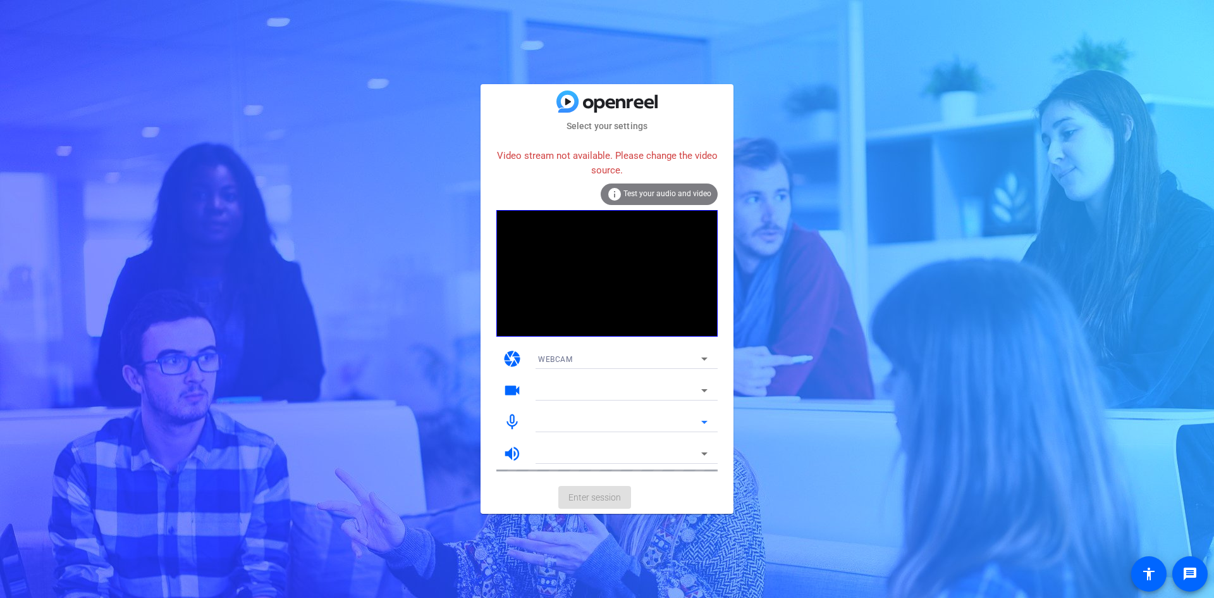
click at [696, 420] on div at bounding box center [619, 421] width 163 height 15
click at [708, 420] on icon at bounding box center [704, 421] width 15 height 15
click at [701, 458] on icon at bounding box center [704, 453] width 15 height 15
